Goal: Information Seeking & Learning: Learn about a topic

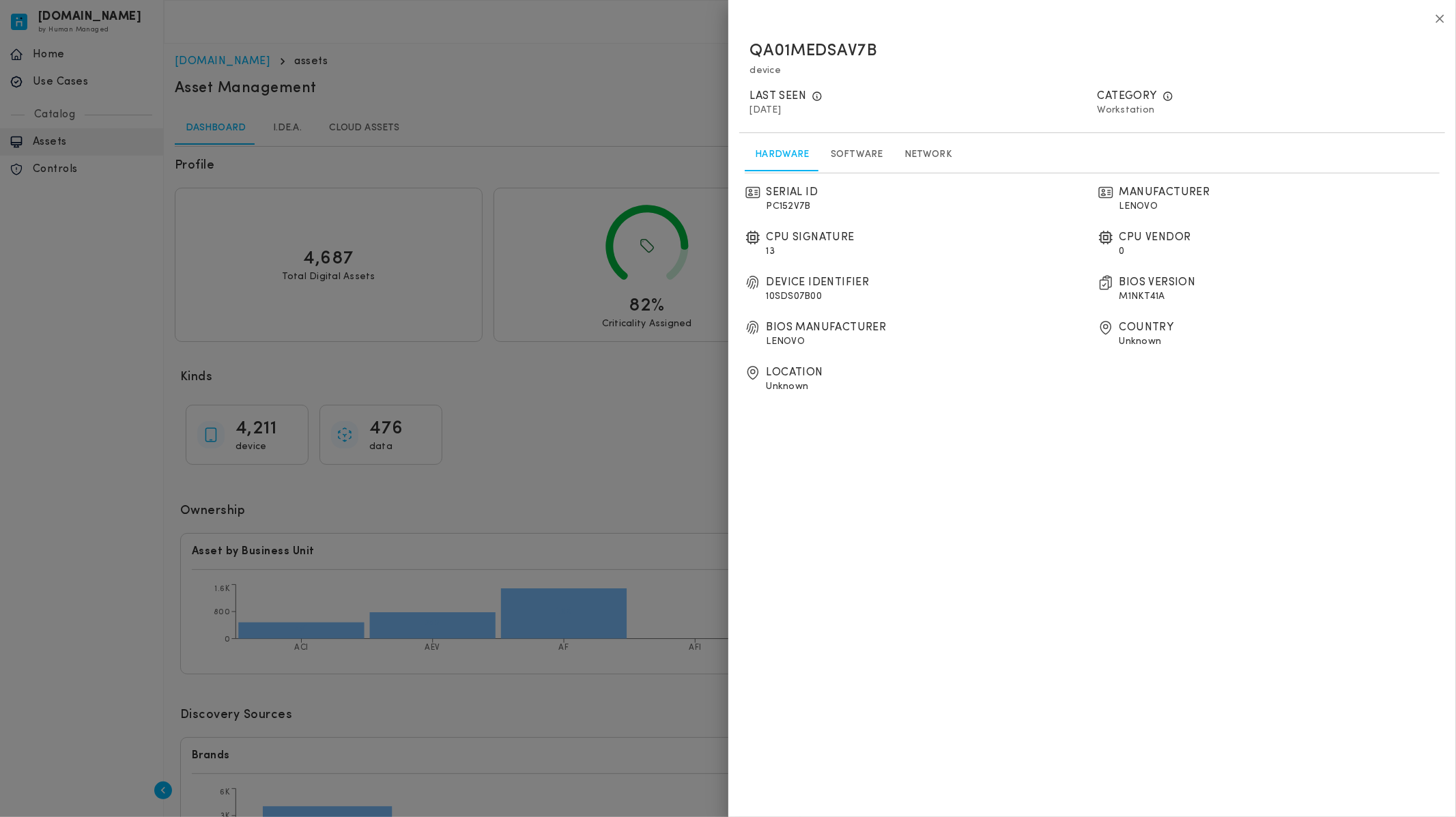
click at [1439, 20] on icon "button" at bounding box center [1441, 19] width 8 height 8
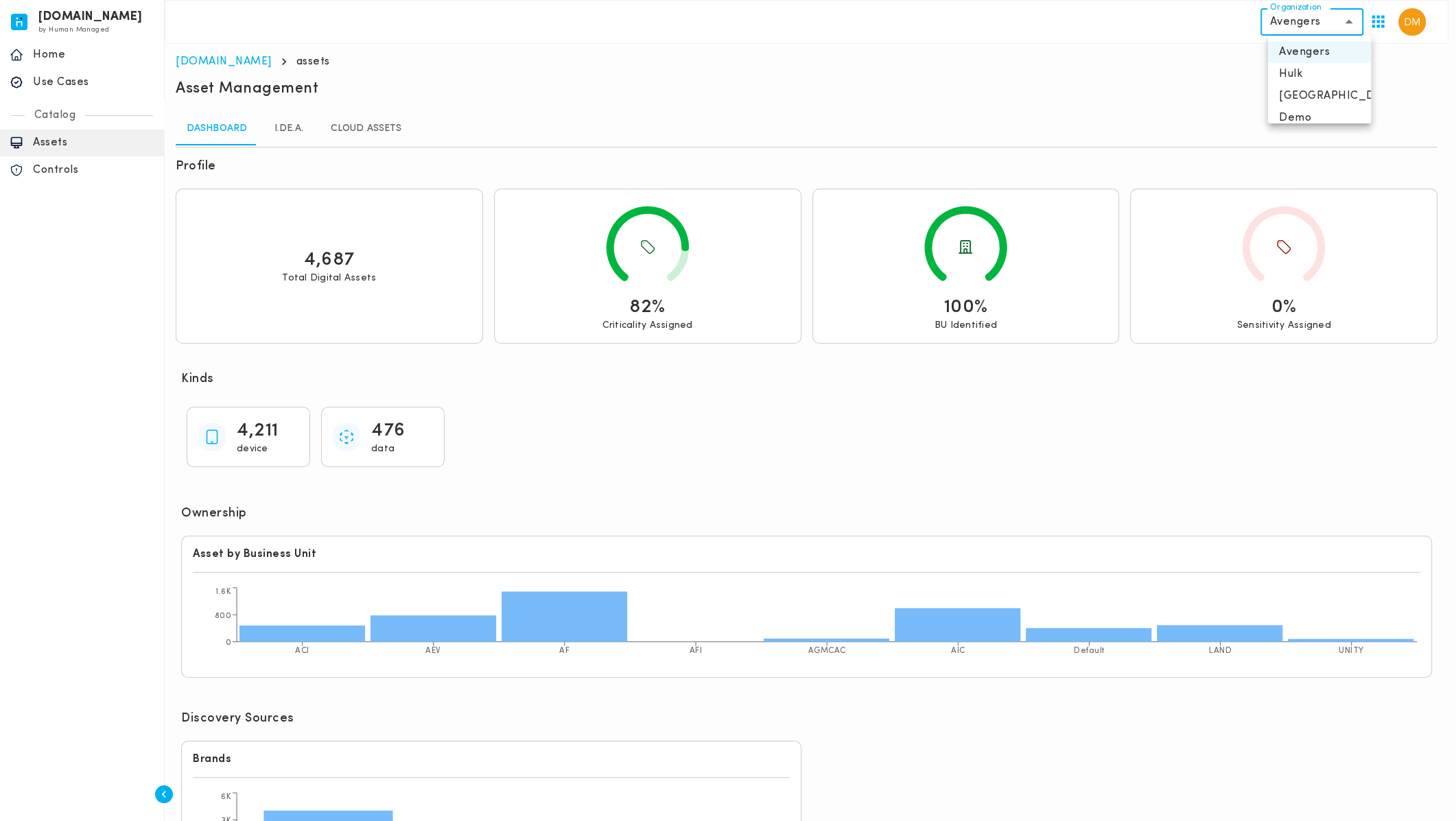
click at [1306, 19] on body "[DOMAIN_NAME] by Human Managed {"resourceSet":[{"resourceId":"invicta-io/web/na…" at bounding box center [728, 450] width 1456 height 899
click at [1295, 101] on li "[GEOGRAPHIC_DATA]" at bounding box center [1319, 96] width 103 height 22
type input "**********"
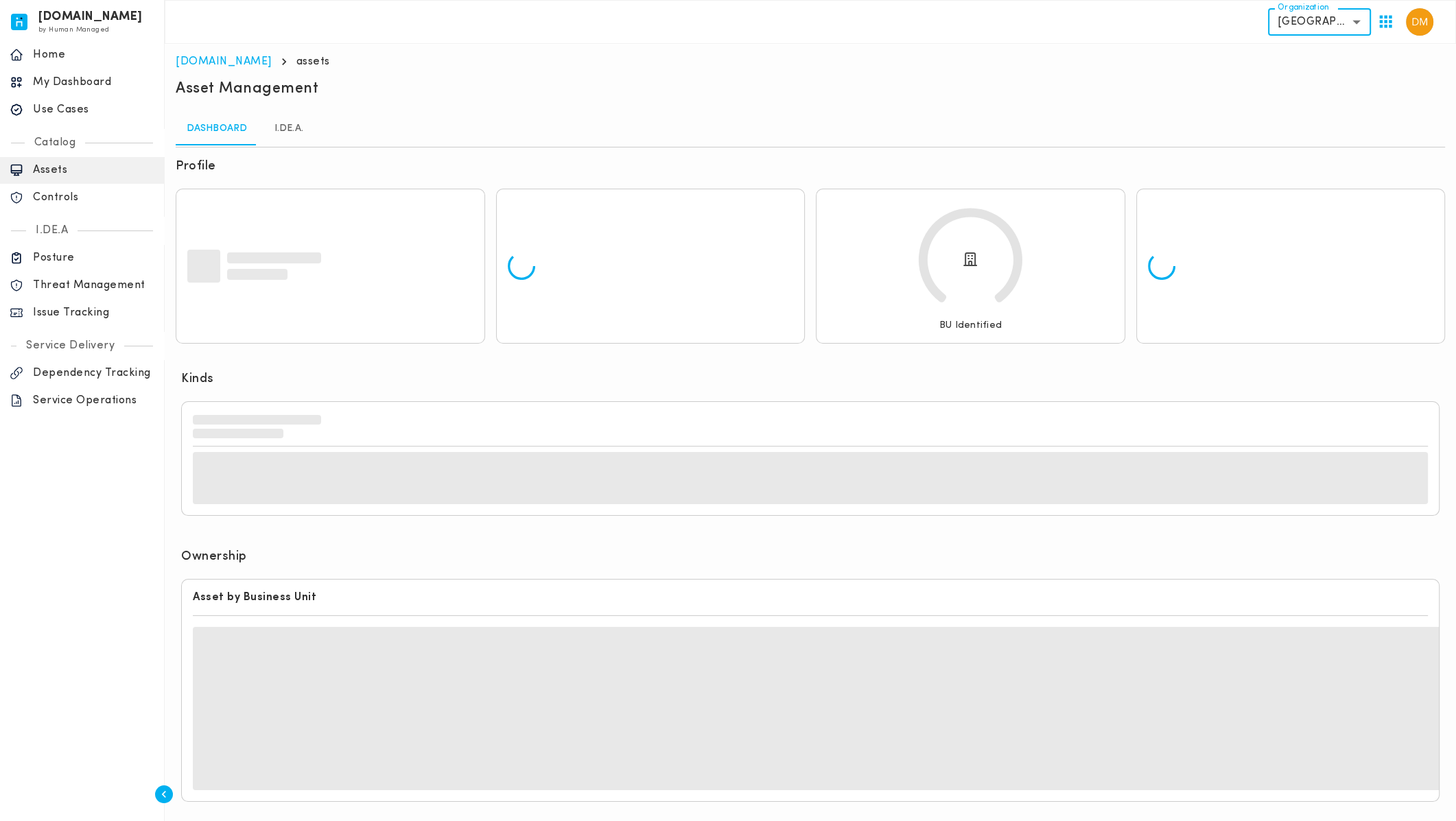
click at [63, 106] on p "Use Cases" at bounding box center [94, 110] width 122 height 14
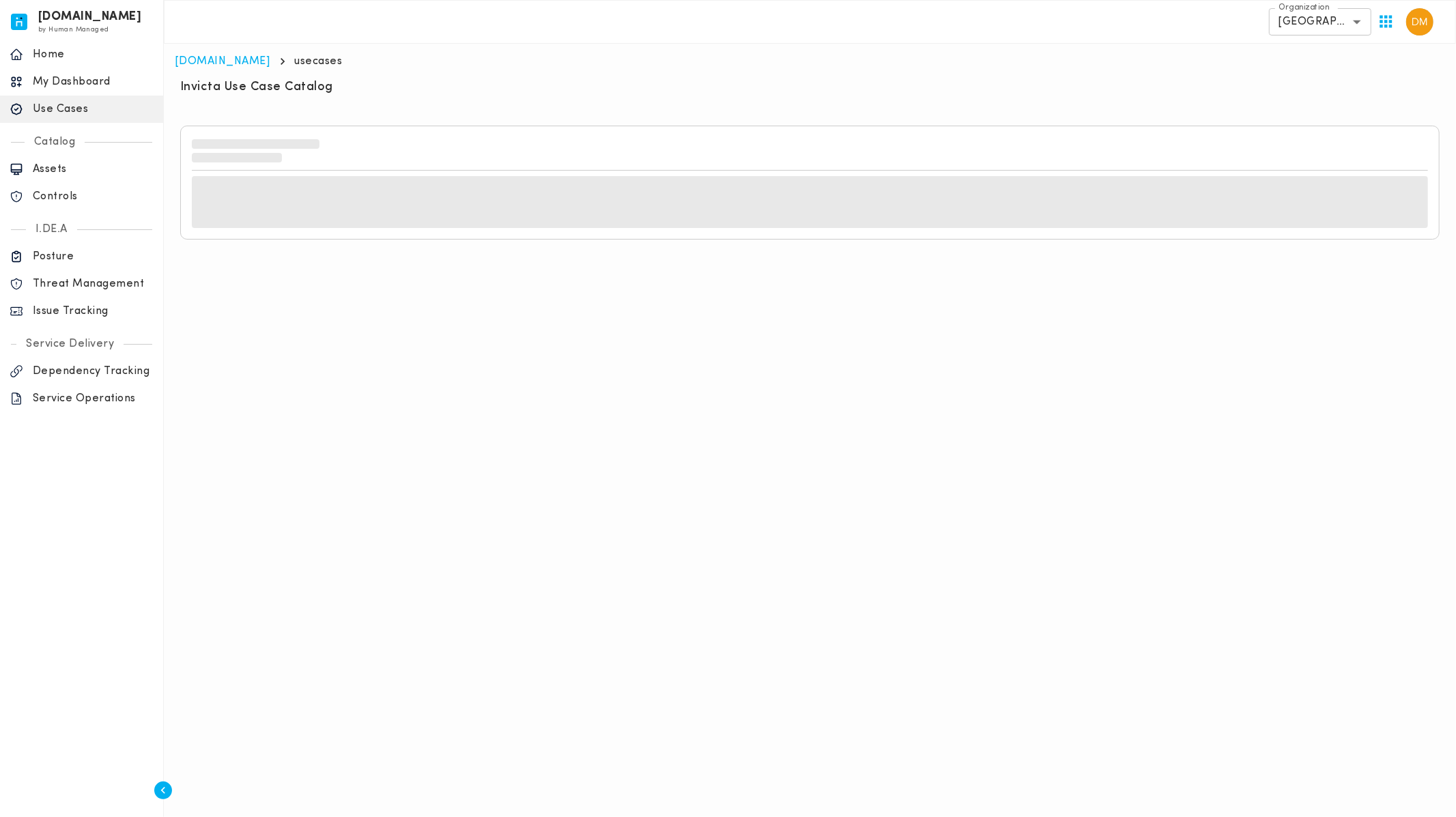
click at [100, 300] on div "Issue Tracking" at bounding box center [81, 311] width 163 height 27
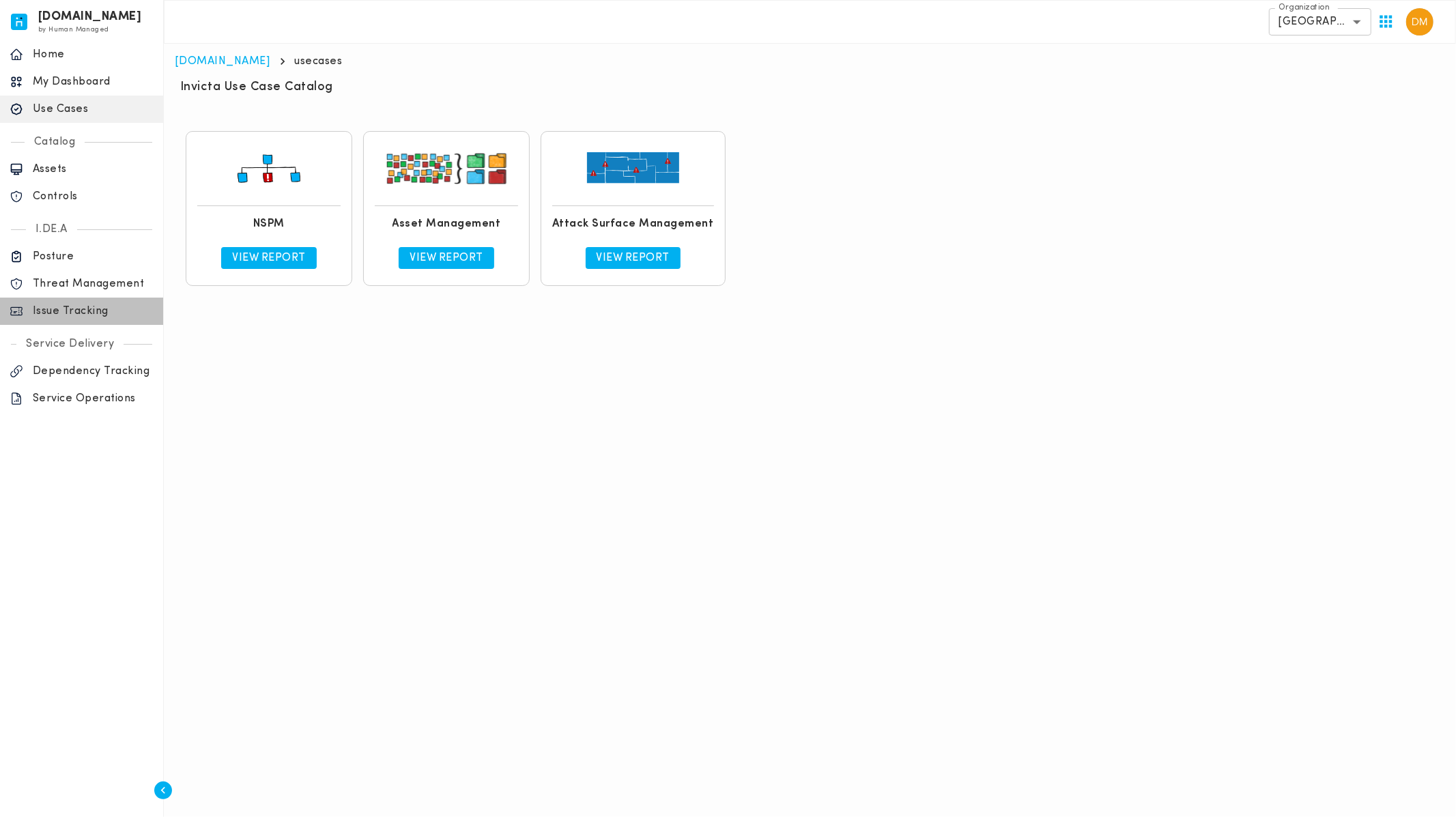
click at [93, 306] on p "Issue Tracking" at bounding box center [93, 312] width 121 height 14
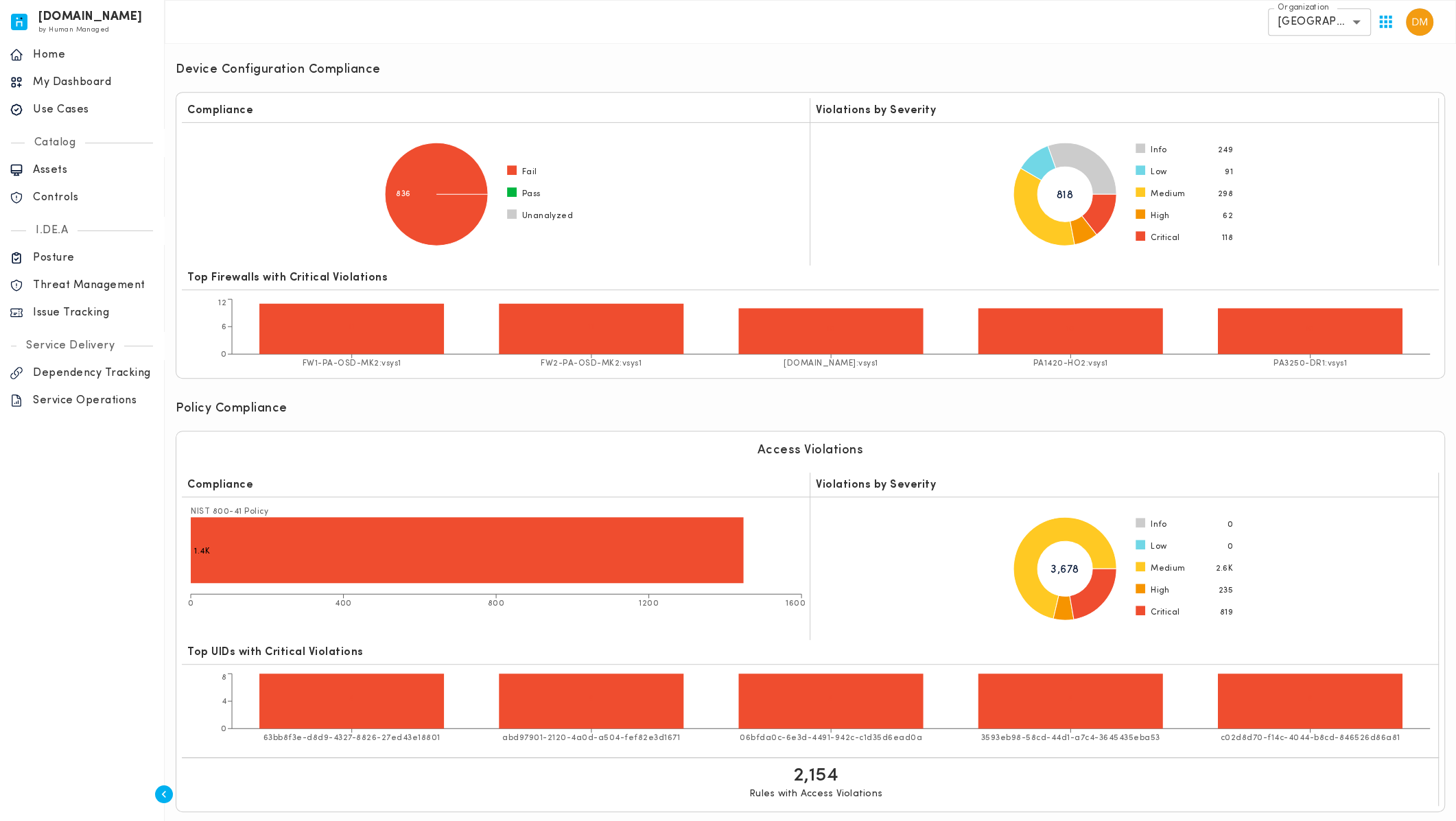
scroll to position [890, 0]
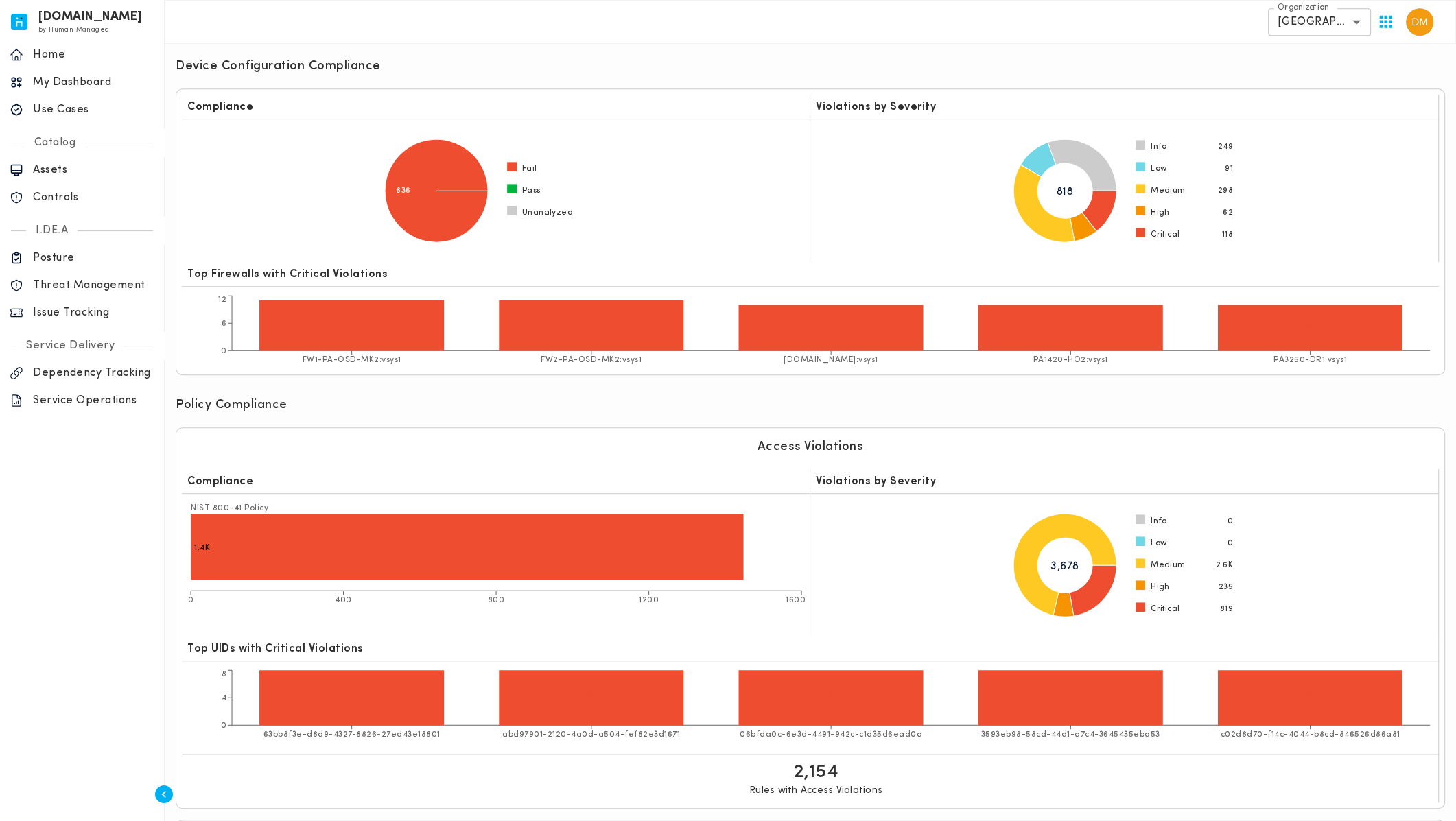
click at [1202, 404] on div "Policy Compliance" at bounding box center [810, 406] width 1269 height 19
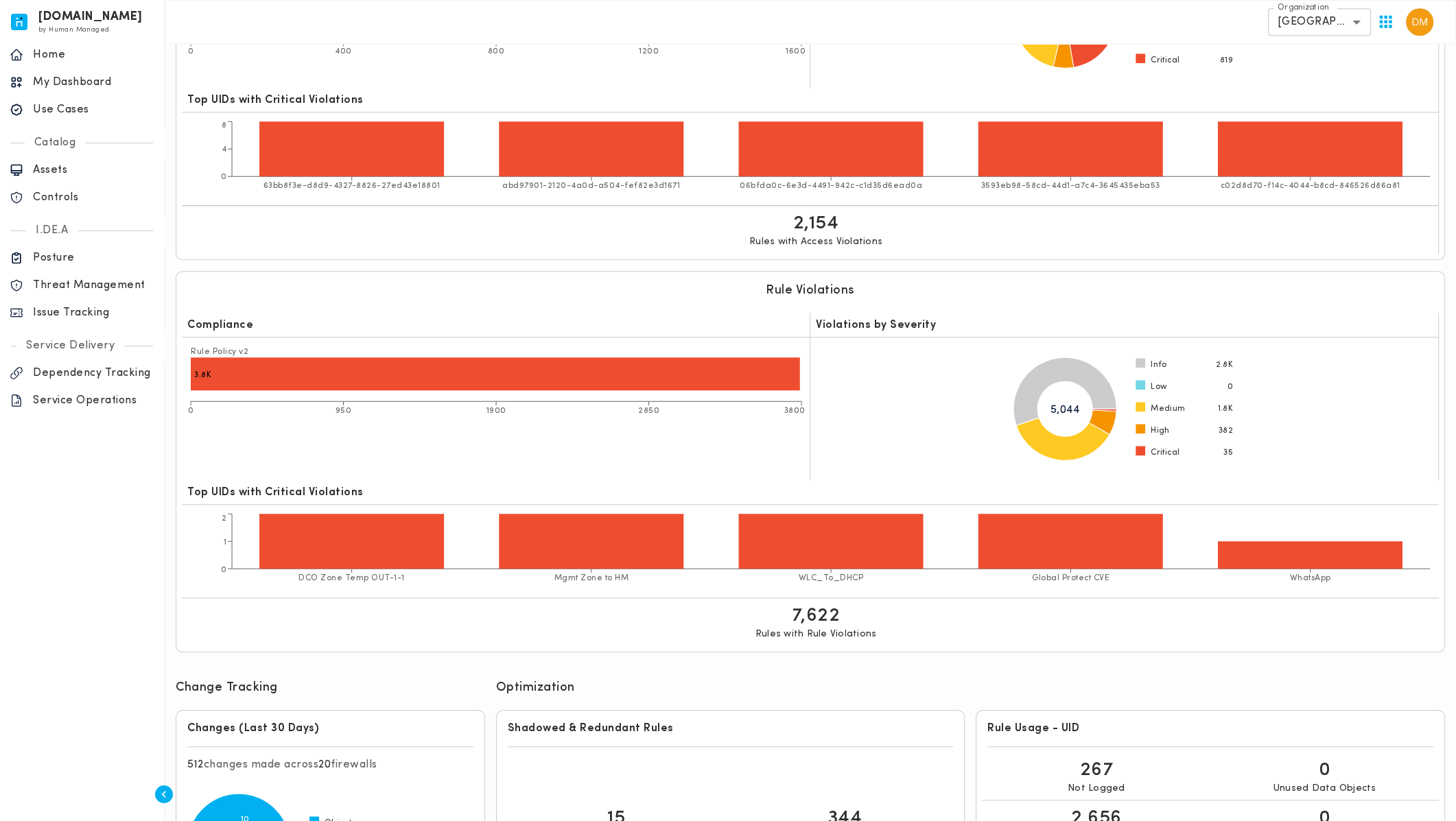
scroll to position [1577, 0]
